Goal: Task Accomplishment & Management: Manage account settings

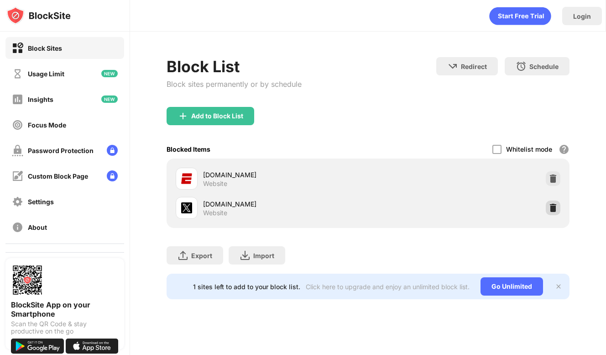
click at [557, 211] on img at bounding box center [553, 207] width 9 height 9
